Goal: Transaction & Acquisition: Book appointment/travel/reservation

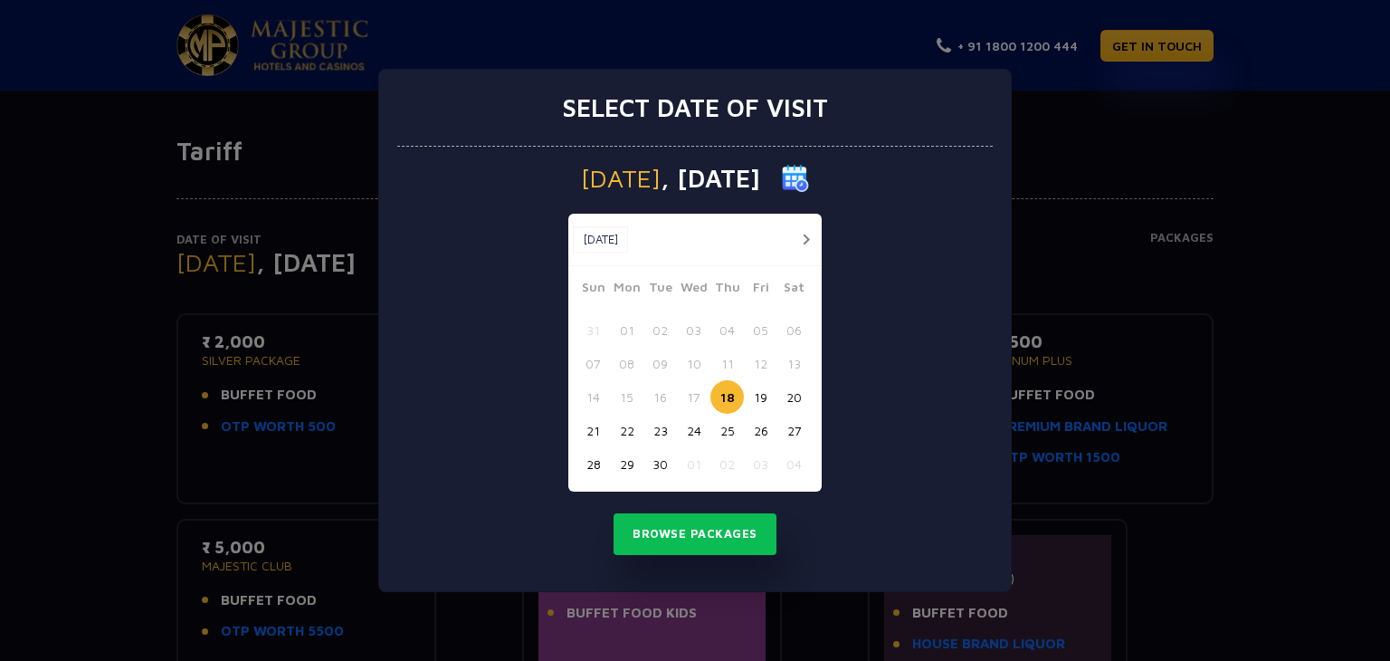
click at [807, 236] on button "button" at bounding box center [806, 239] width 23 height 23
click at [796, 326] on button "04" at bounding box center [793, 329] width 33 height 33
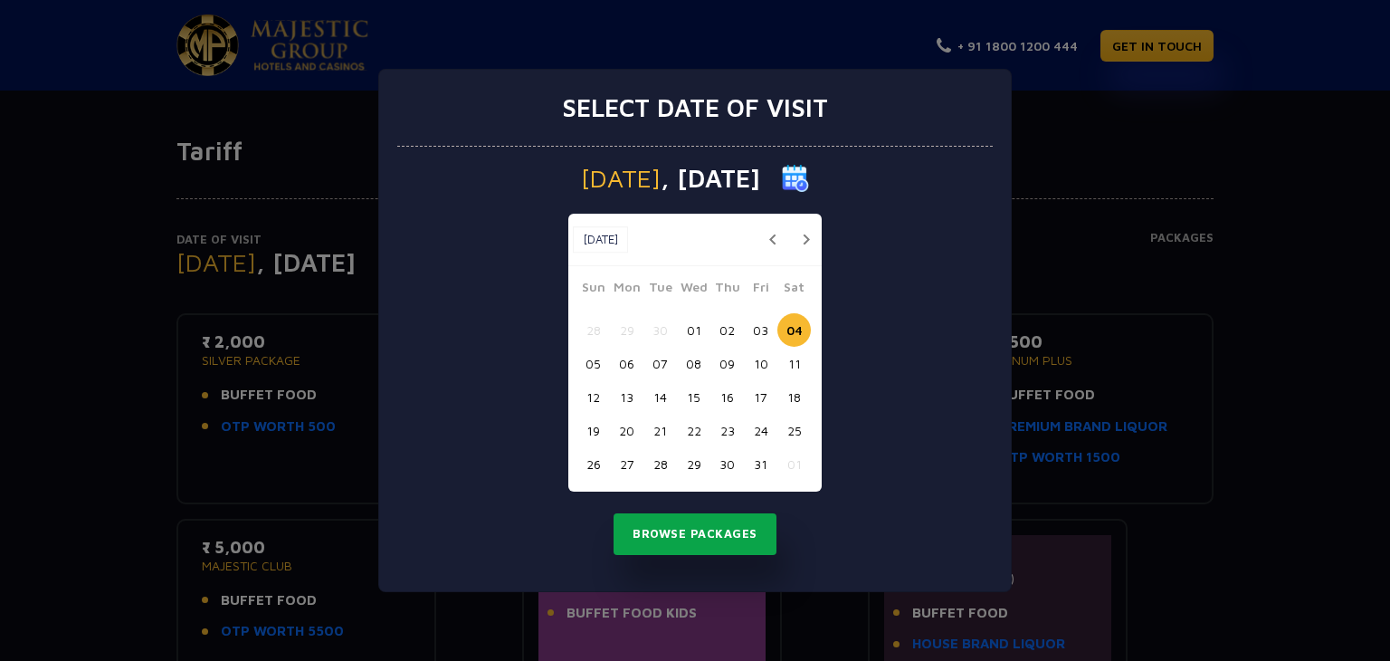
click at [710, 532] on button "Browse Packages" at bounding box center [695, 534] width 163 height 42
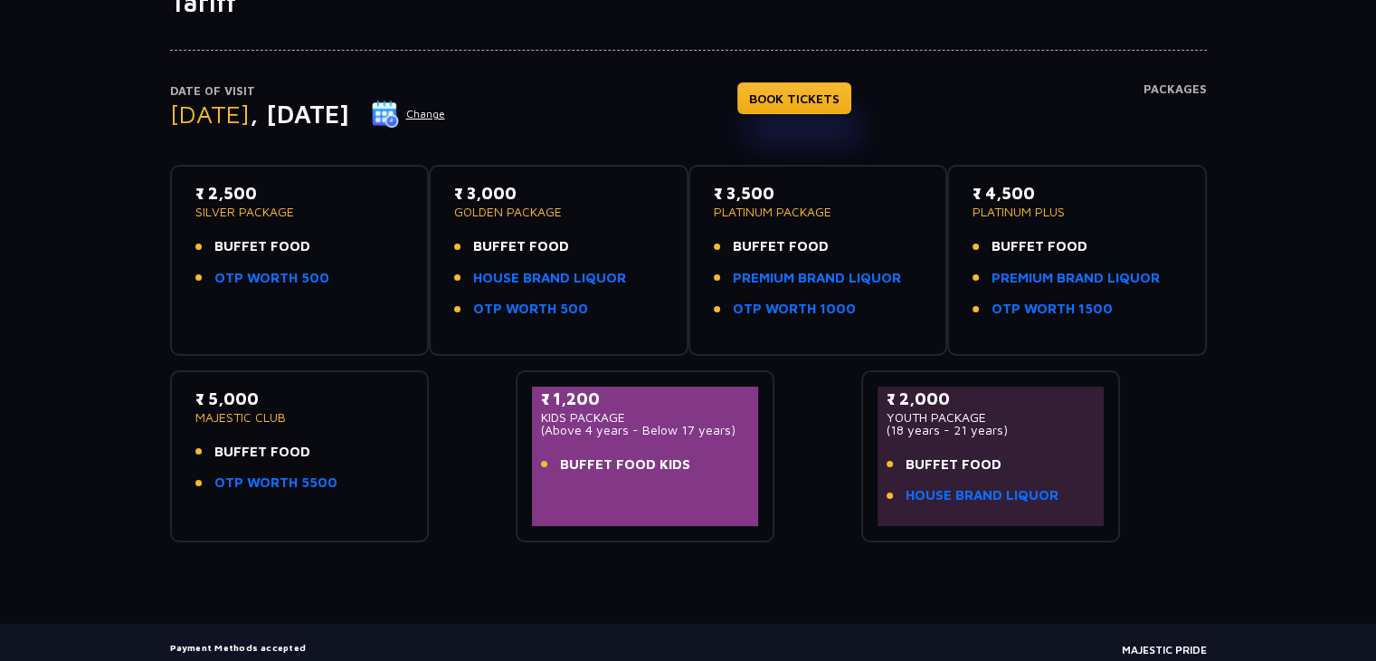
scroll to position [181, 0]
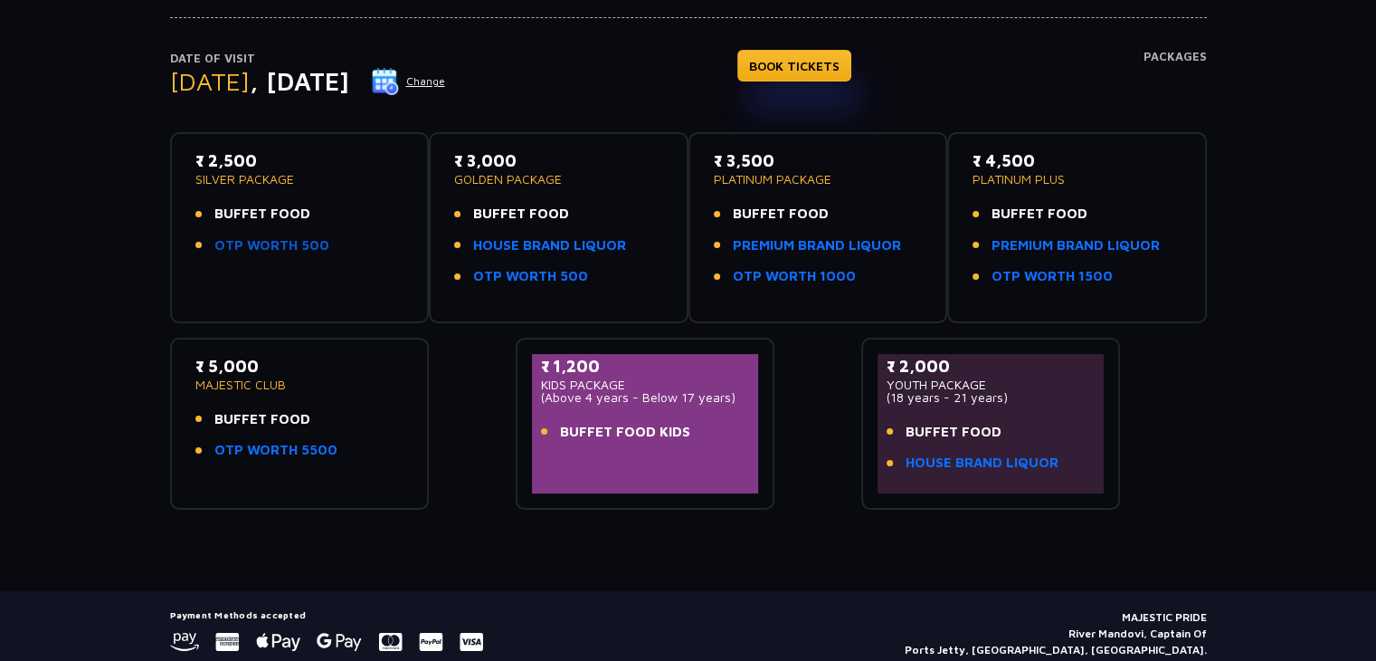
click at [237, 245] on link "OTP WORTH 500" at bounding box center [271, 245] width 115 height 21
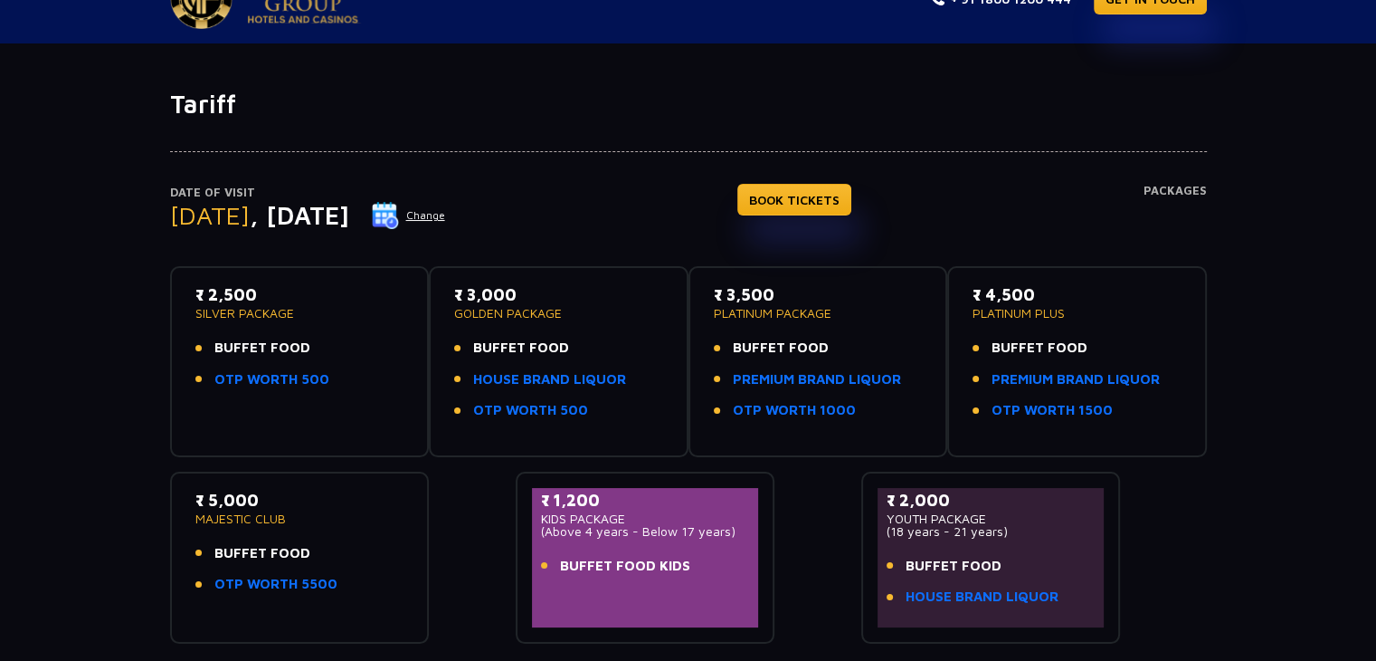
scroll to position [0, 0]
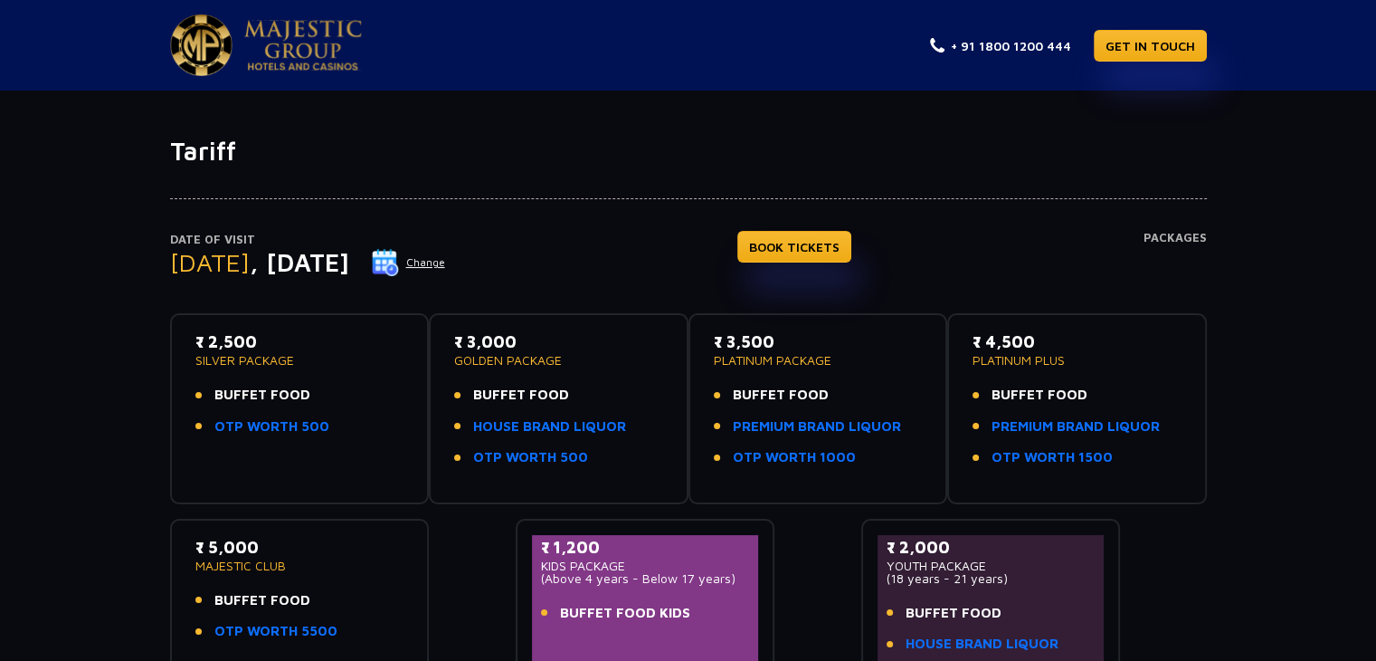
click at [276, 399] on span "BUFFET FOOD" at bounding box center [262, 395] width 96 height 21
click at [852, 246] on link "BOOK TICKETS" at bounding box center [795, 247] width 114 height 32
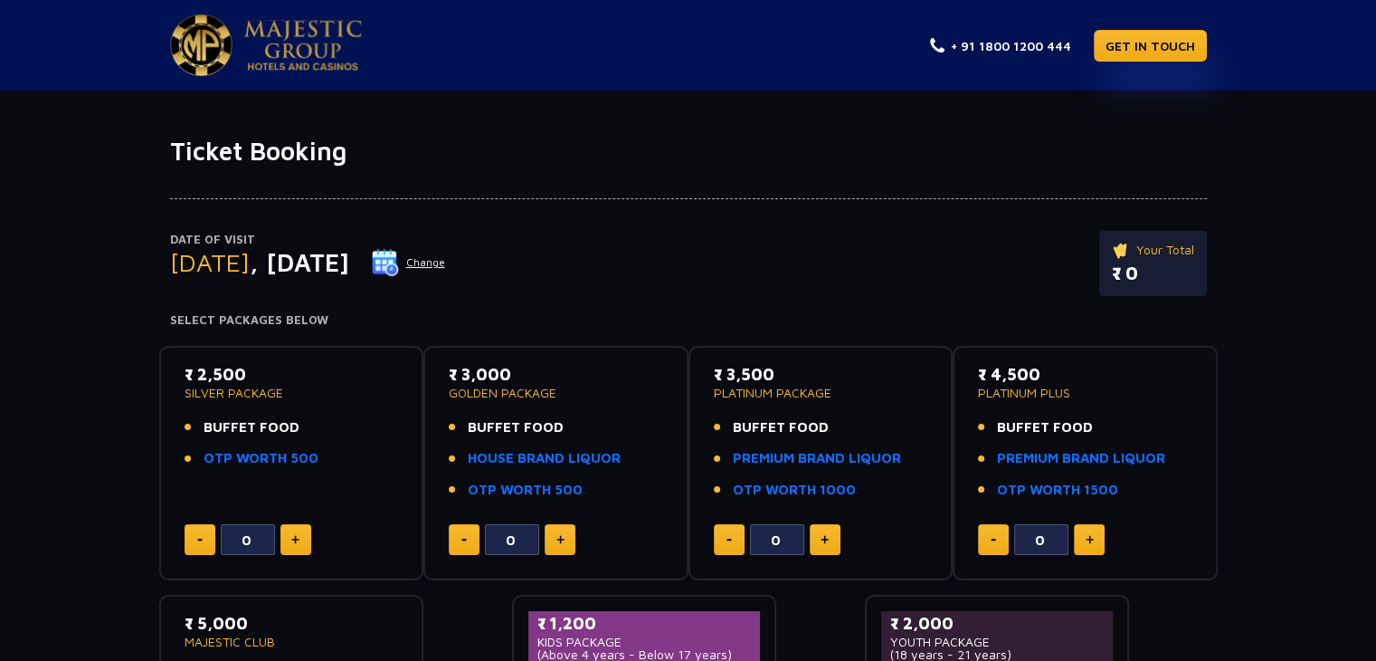
click at [291, 540] on img at bounding box center [295, 539] width 8 height 9
click at [188, 540] on button at bounding box center [200, 539] width 31 height 31
type input "0"
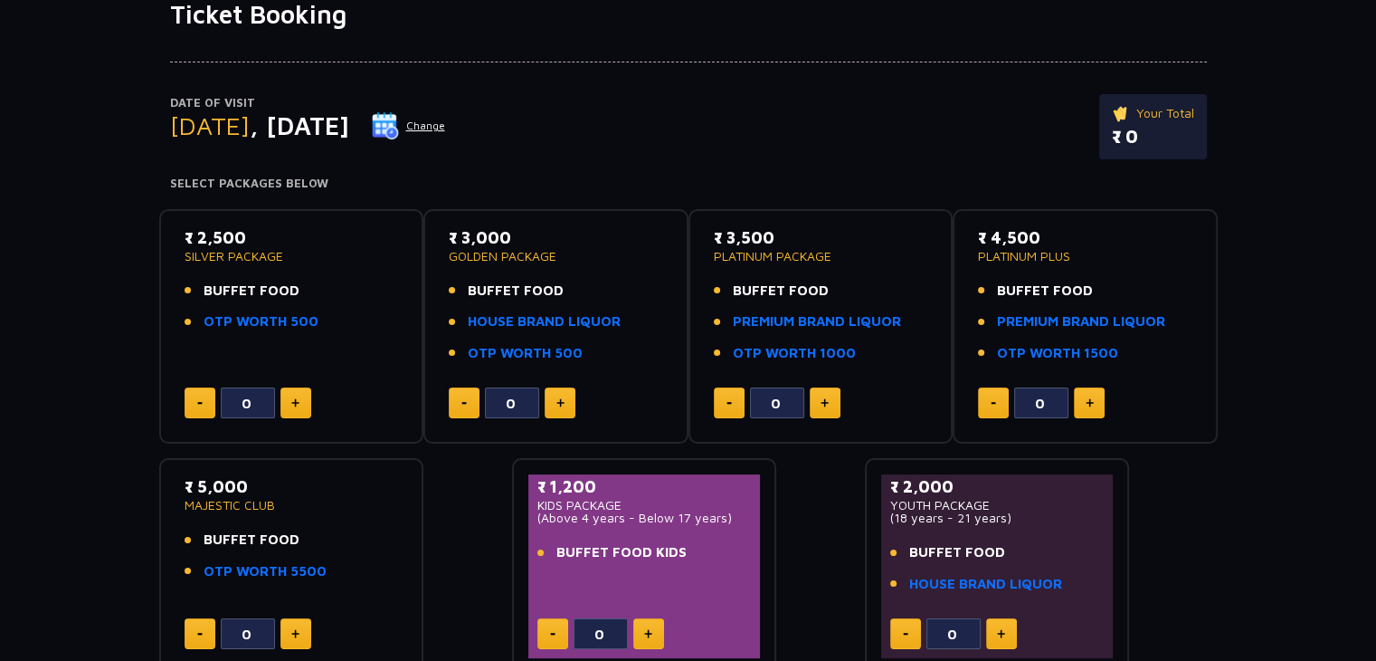
scroll to position [181, 0]
